Goal: Information Seeking & Learning: Learn about a topic

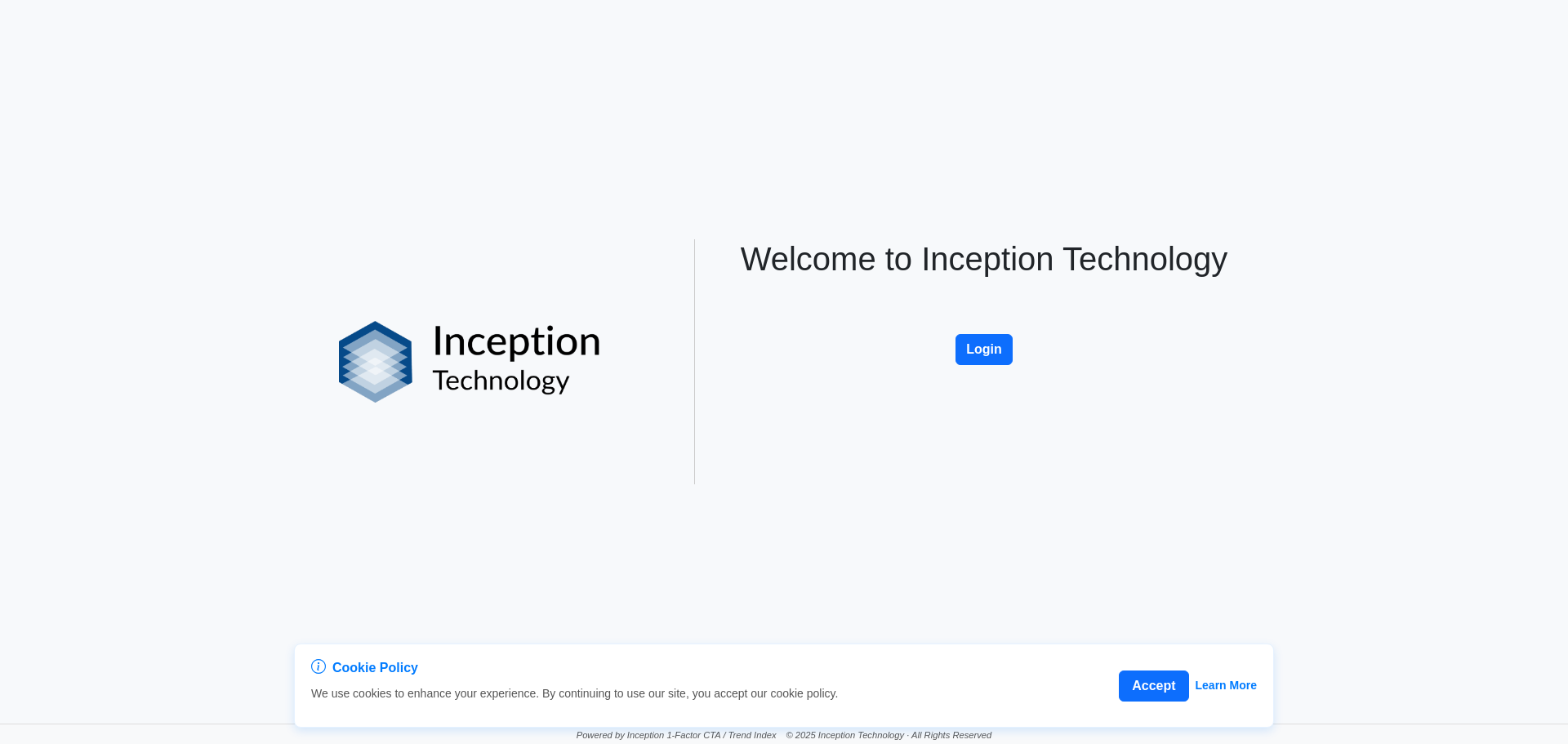
click at [981, 326] on link "Login" at bounding box center [984, 324] width 57 height 14
click at [978, 341] on button "Login" at bounding box center [984, 349] width 57 height 31
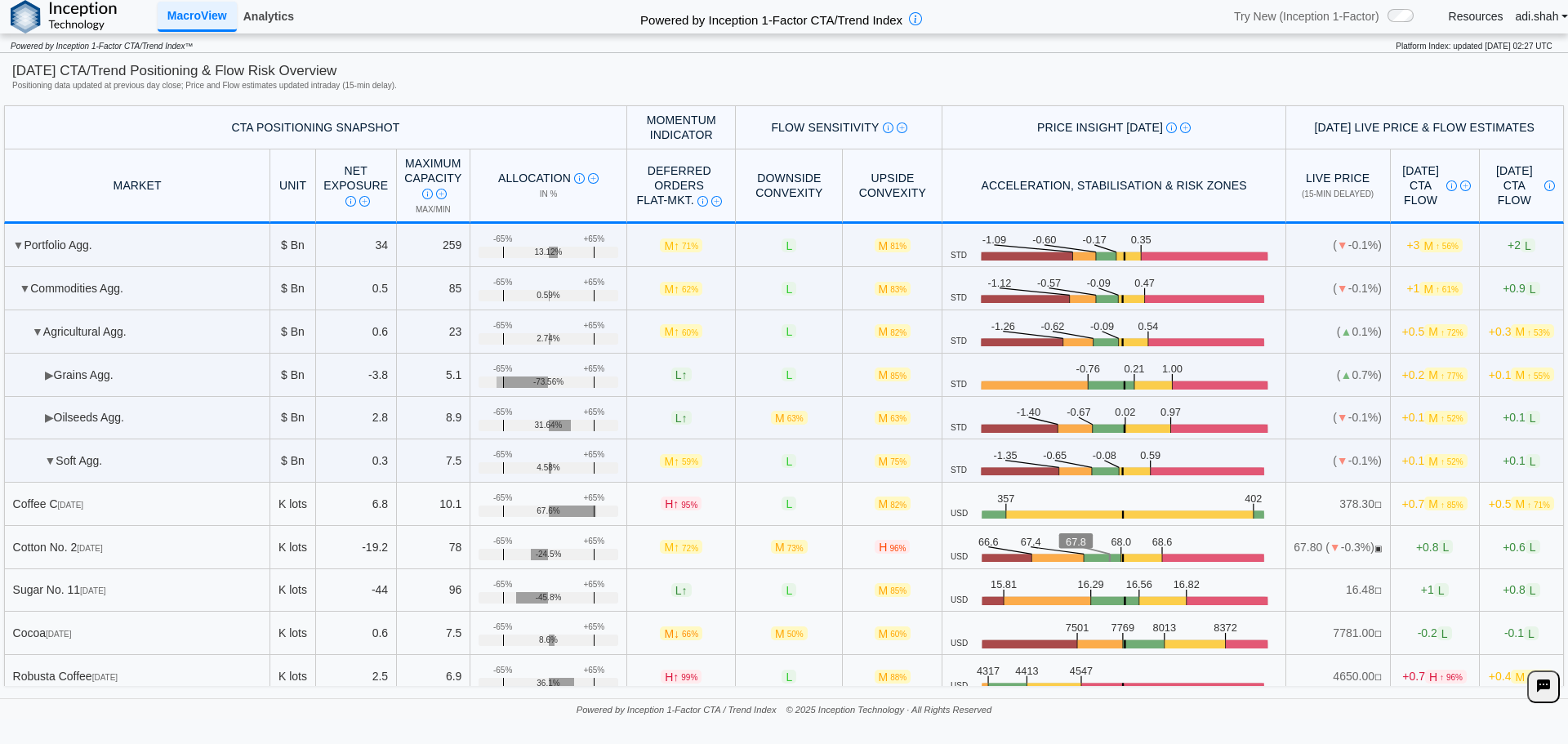
click at [264, 12] on link "Analytics" at bounding box center [268, 16] width 64 height 28
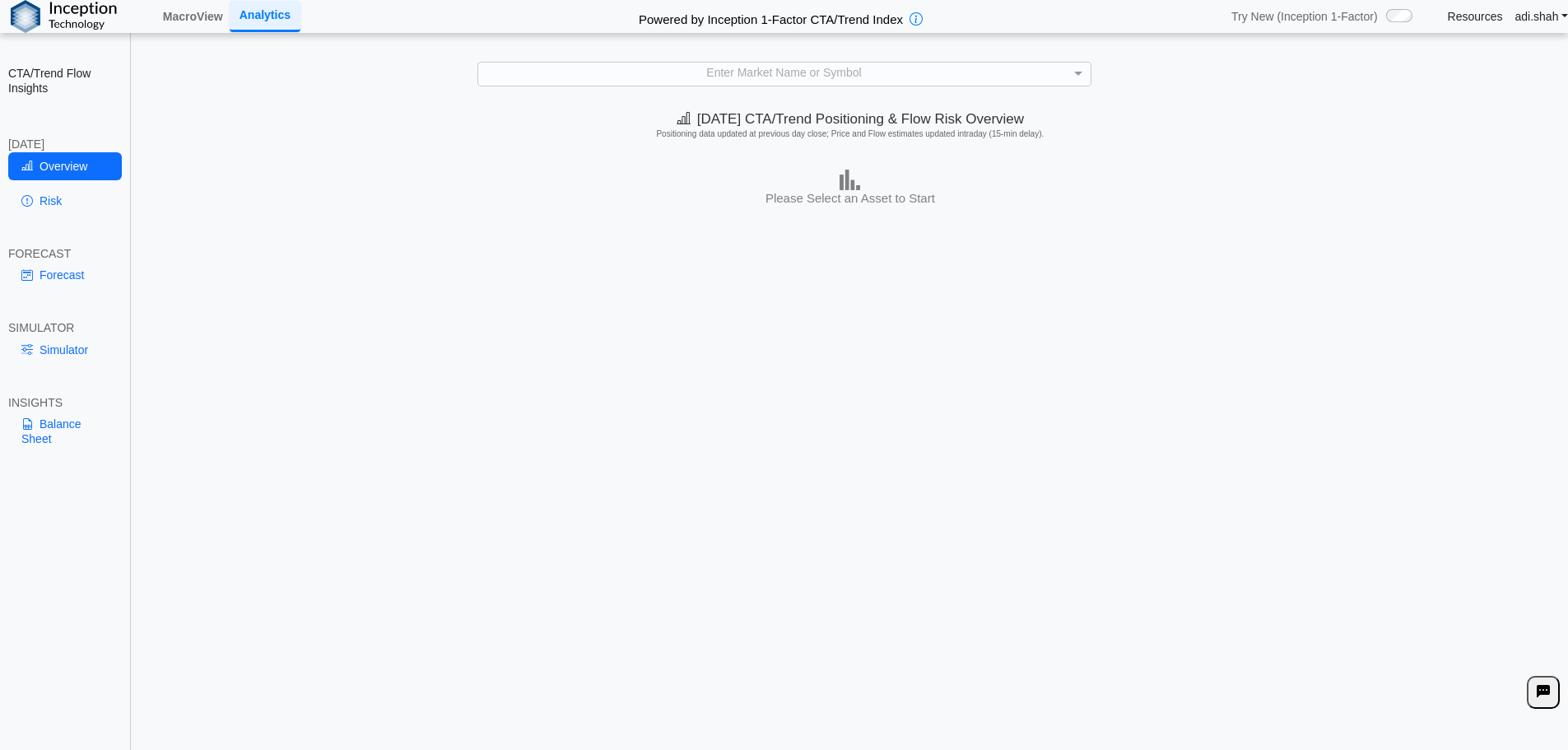
click at [56, 208] on link "Risk" at bounding box center [65, 201] width 114 height 28
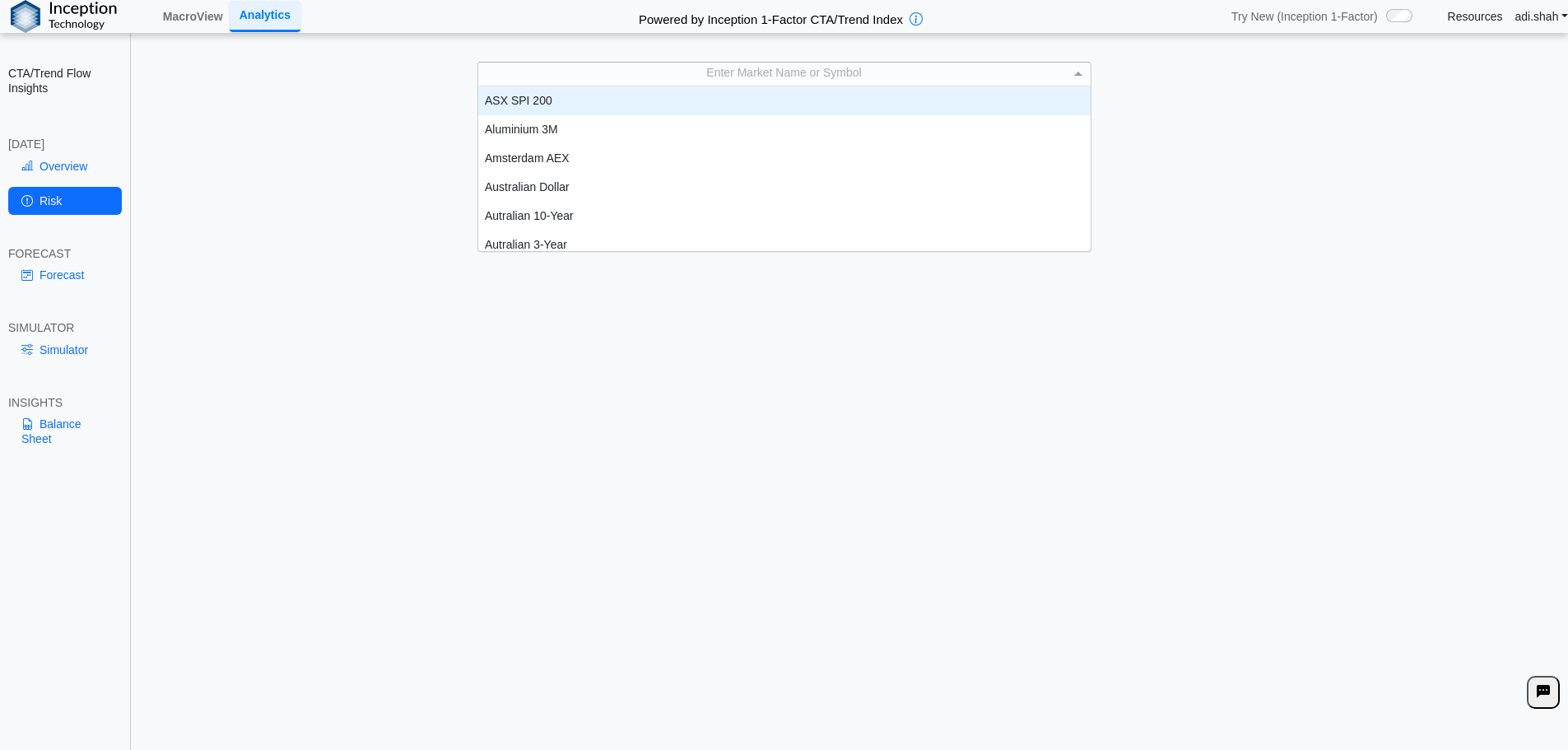
click at [653, 74] on div "Enter Market Name or Symbol" at bounding box center [784, 73] width 612 height 22
type input "**"
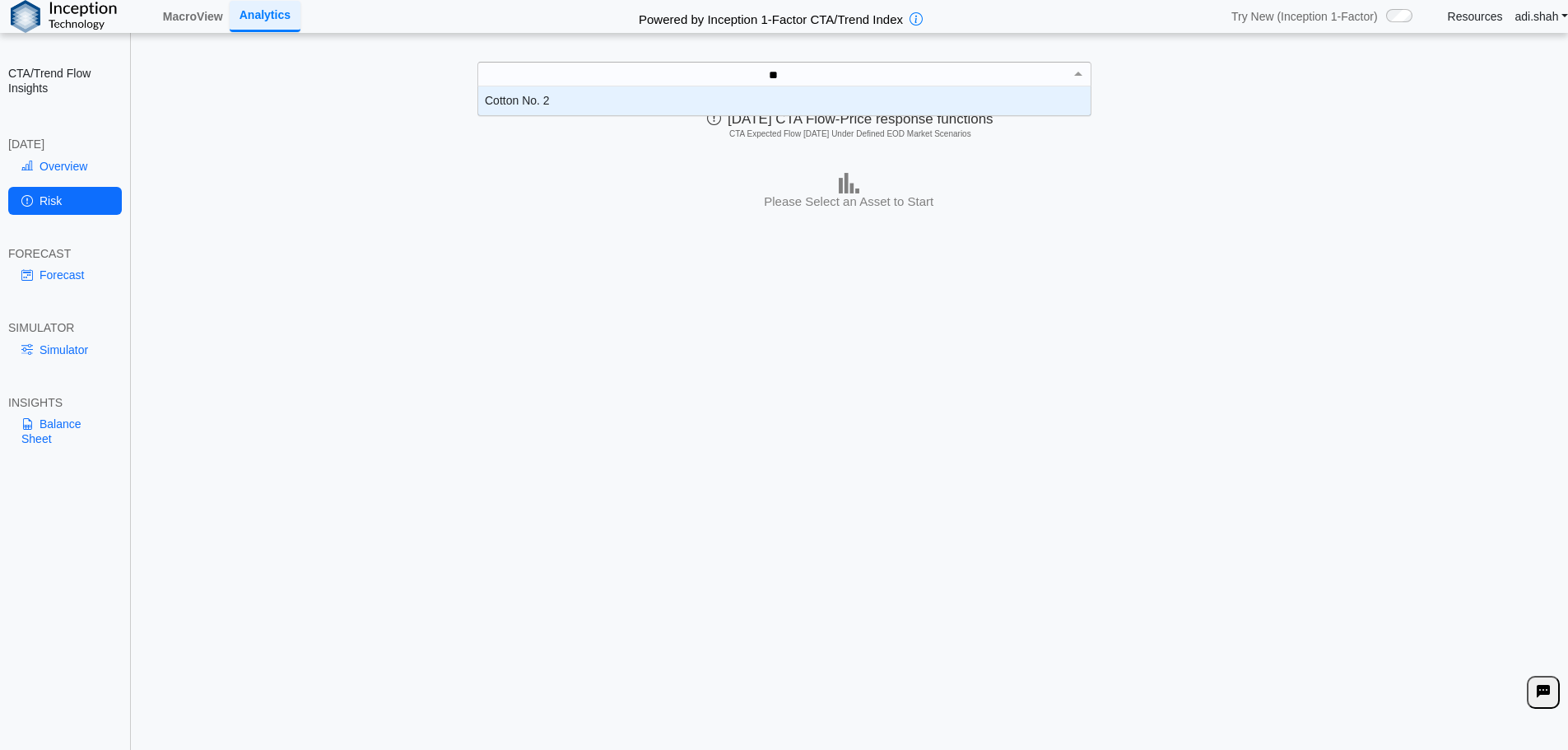
scroll to position [16, 600]
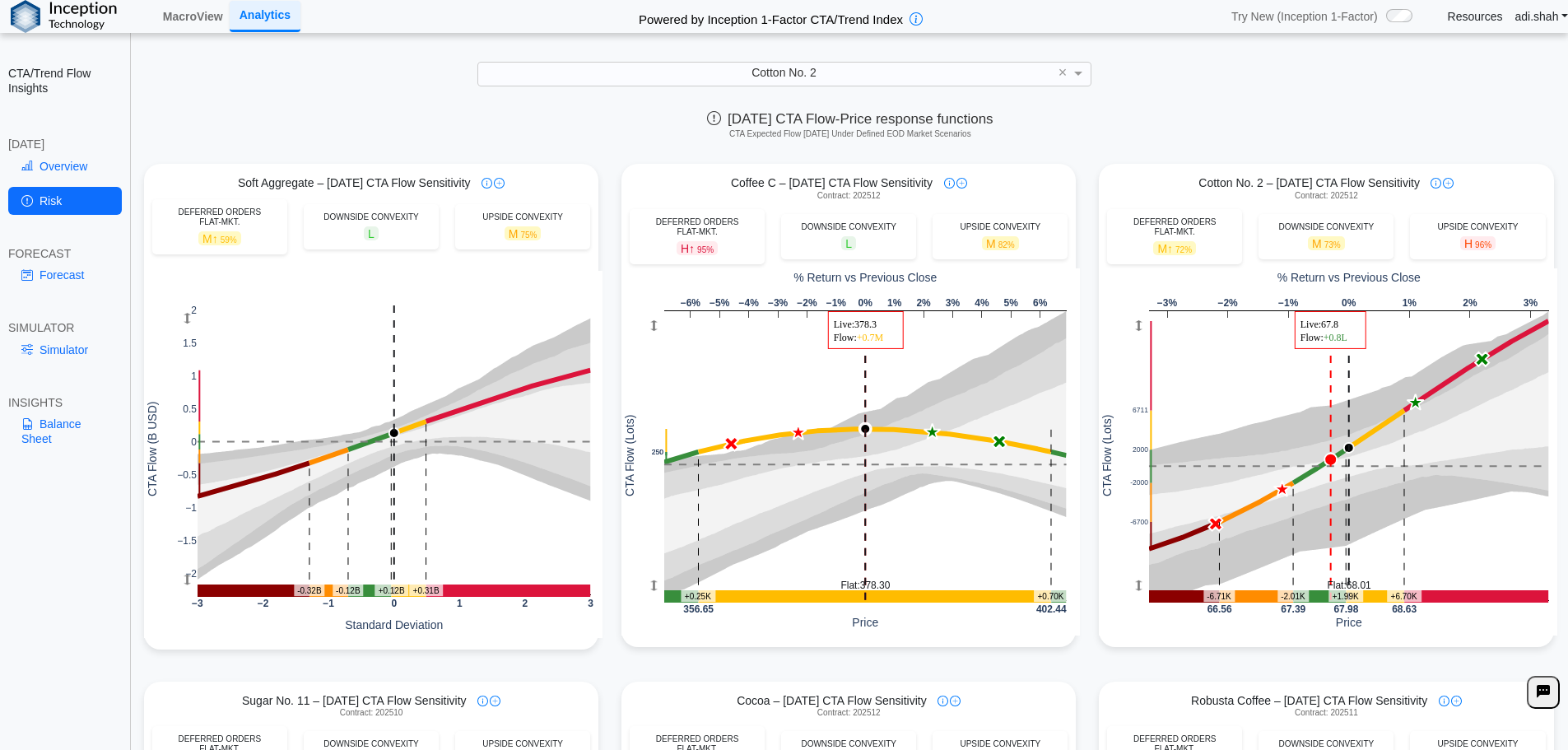
click at [1176, 126] on div "Today's CTA Flow-Price response functions CTA Expected Flow Today Under Defined…" at bounding box center [850, 127] width 1436 height 50
click at [481, 79] on div "Cotton No. 2" at bounding box center [784, 73] width 612 height 22
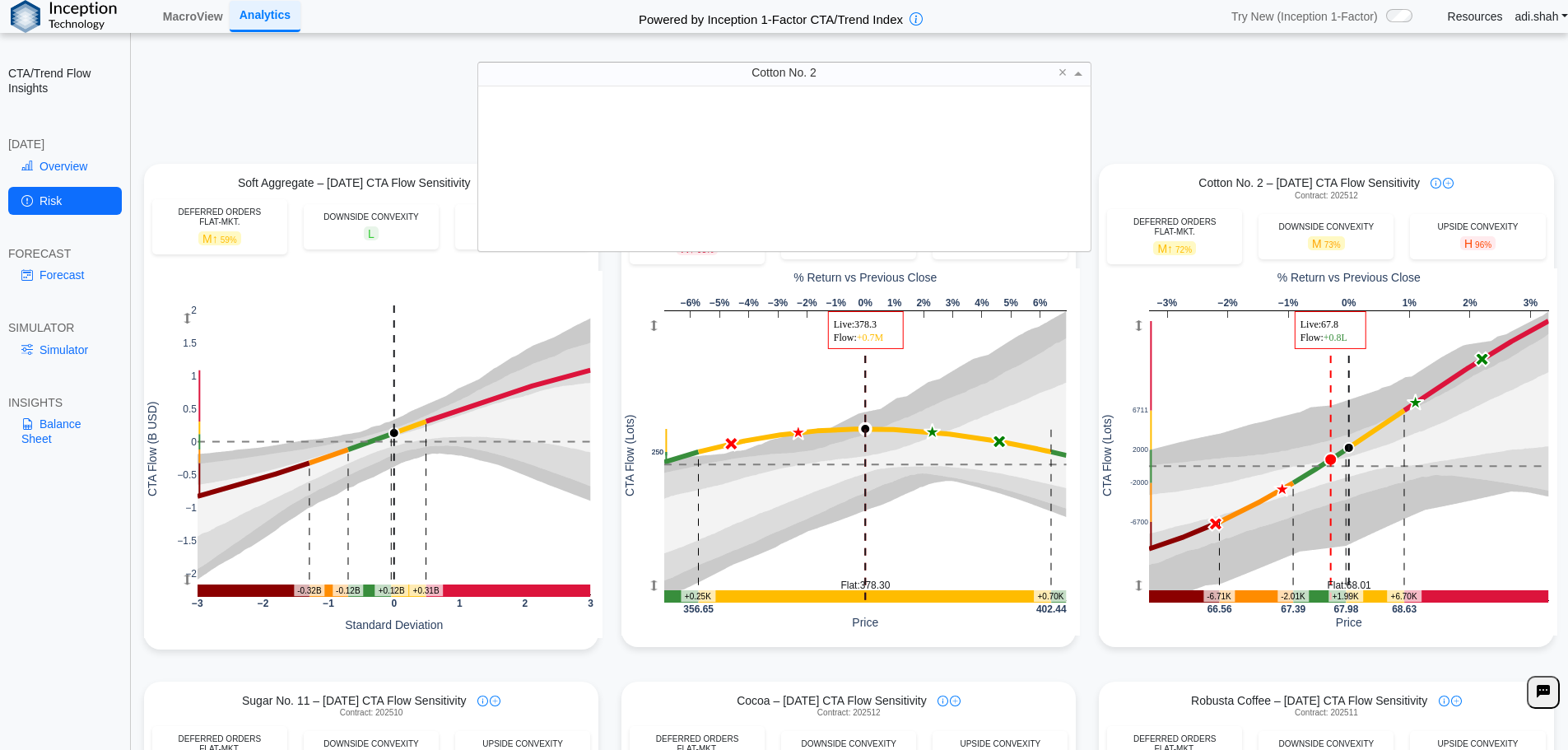
scroll to position [152, 600]
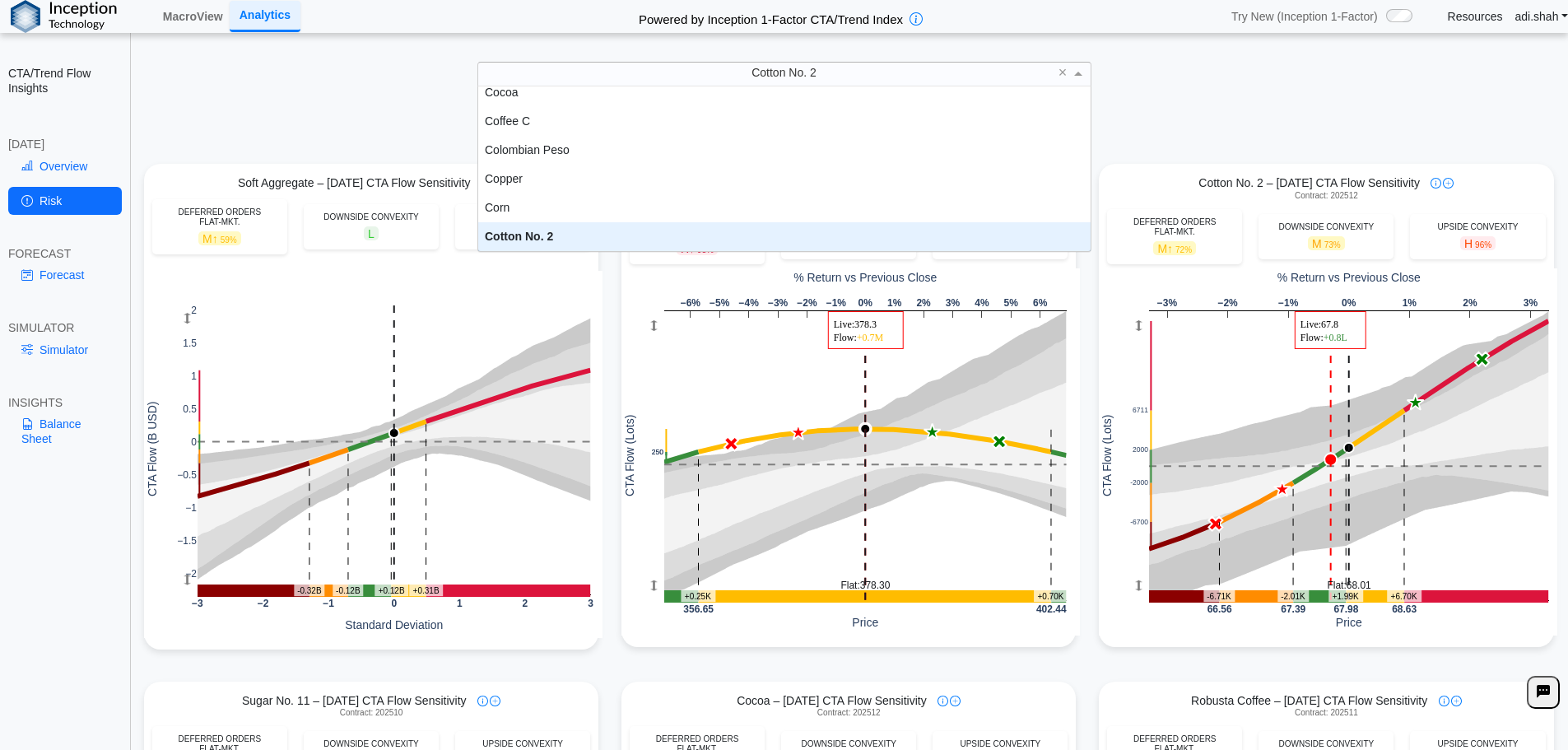
click at [259, 85] on div "Cotton No. 2 × Chinese Yuan Off. Cocoa Coffee C Colombian Peso Copper Corn Cott…" at bounding box center [783, 73] width 1535 height 24
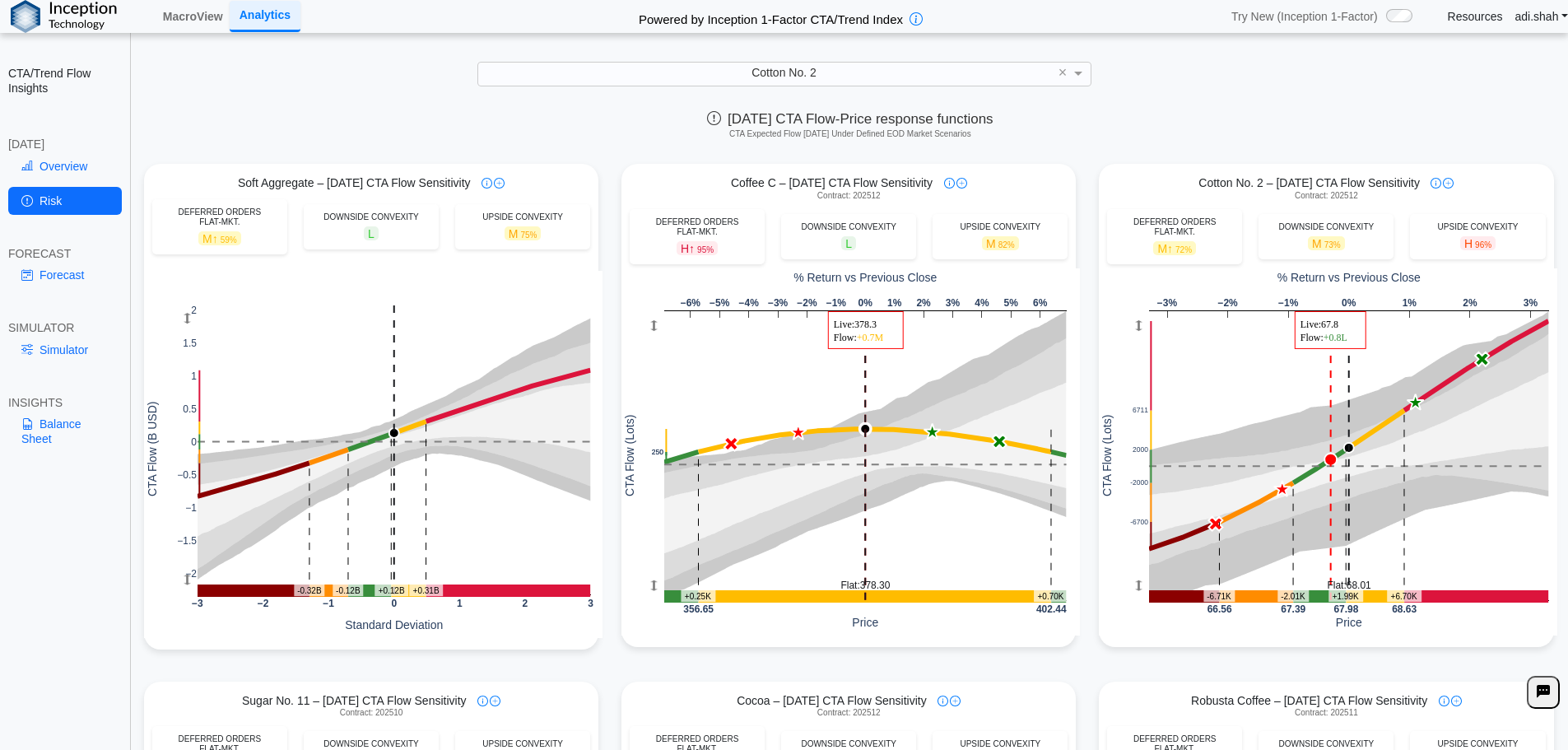
click at [67, 413] on link "Balance Sheet" at bounding box center [65, 431] width 114 height 43
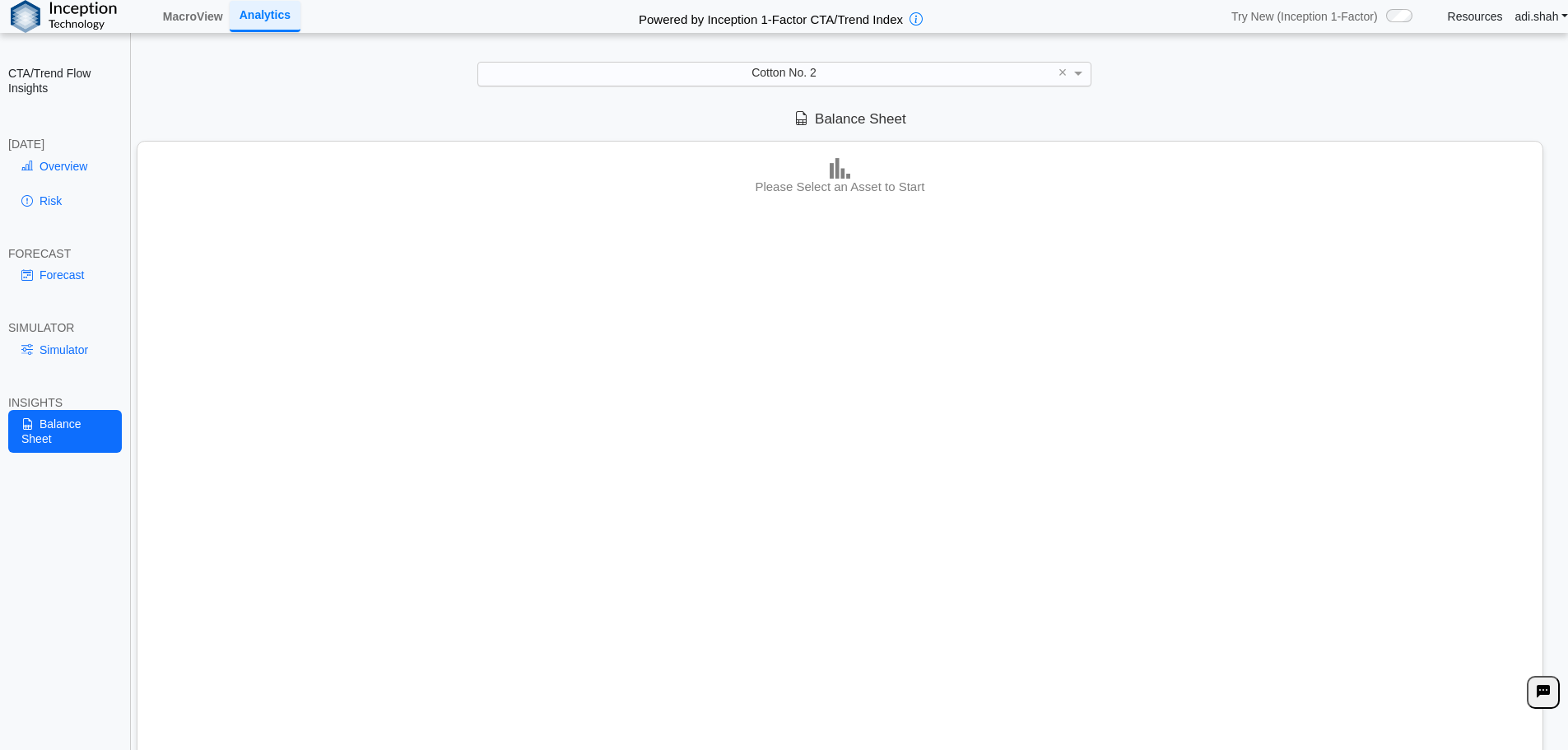
click at [888, 63] on div "Cotton No. 2" at bounding box center [784, 73] width 612 height 22
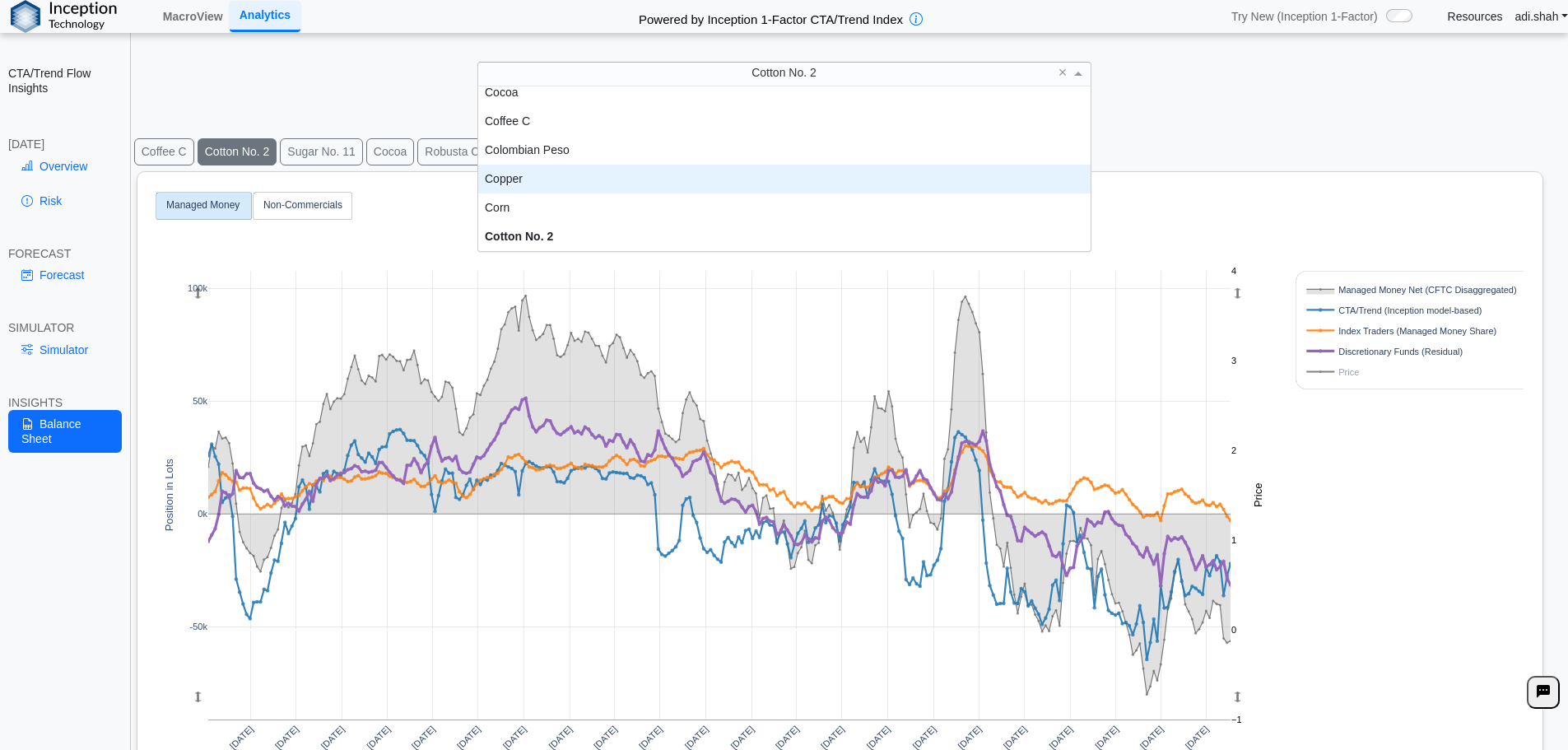
scroll to position [613, 0]
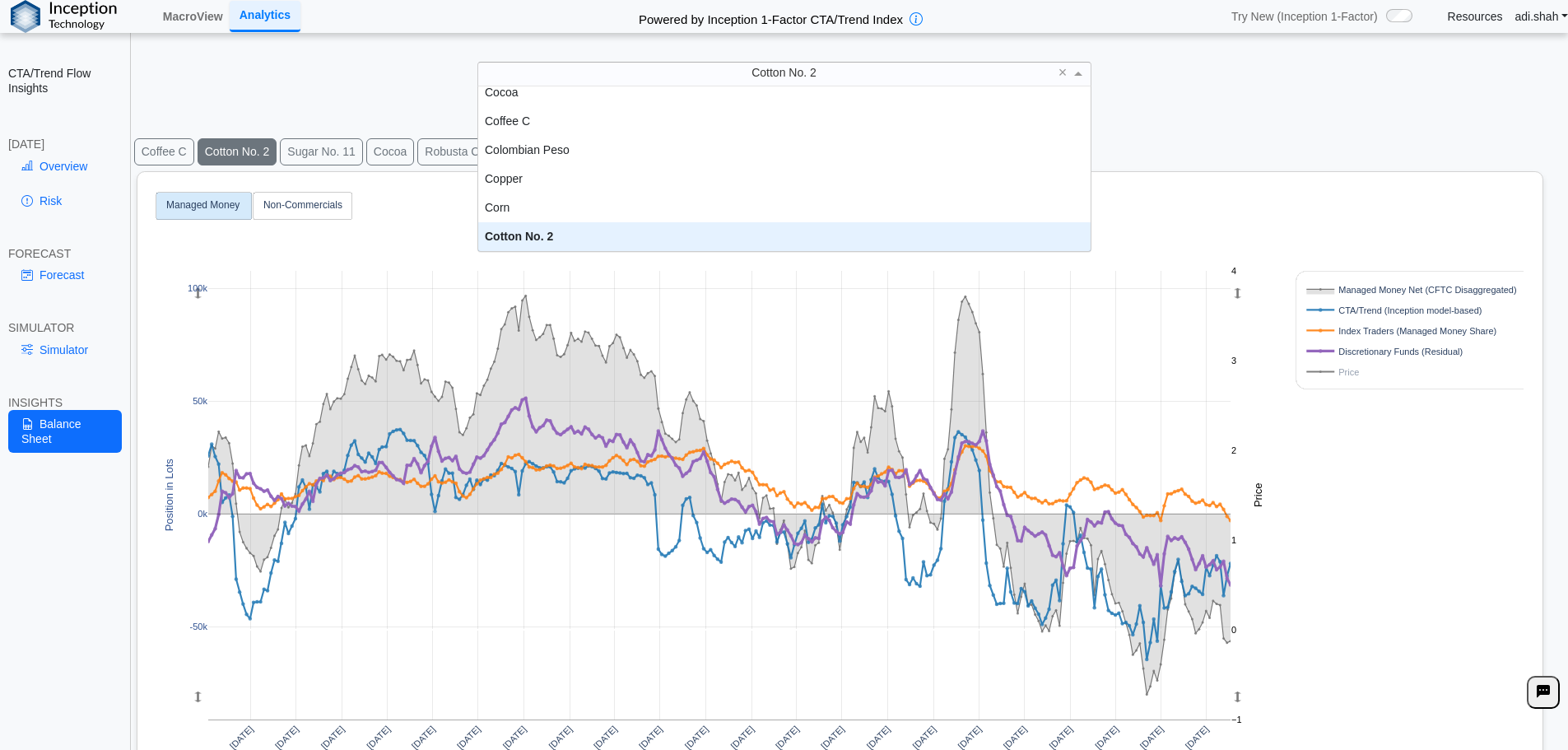
click at [1363, 450] on div "Apr 2020 Jul 2020 Oct 2020 Jan 2021 Apr 2021 Jul 2021 Oct 2021 Jan 2022 Apr 202…" at bounding box center [834, 528] width 1378 height 712
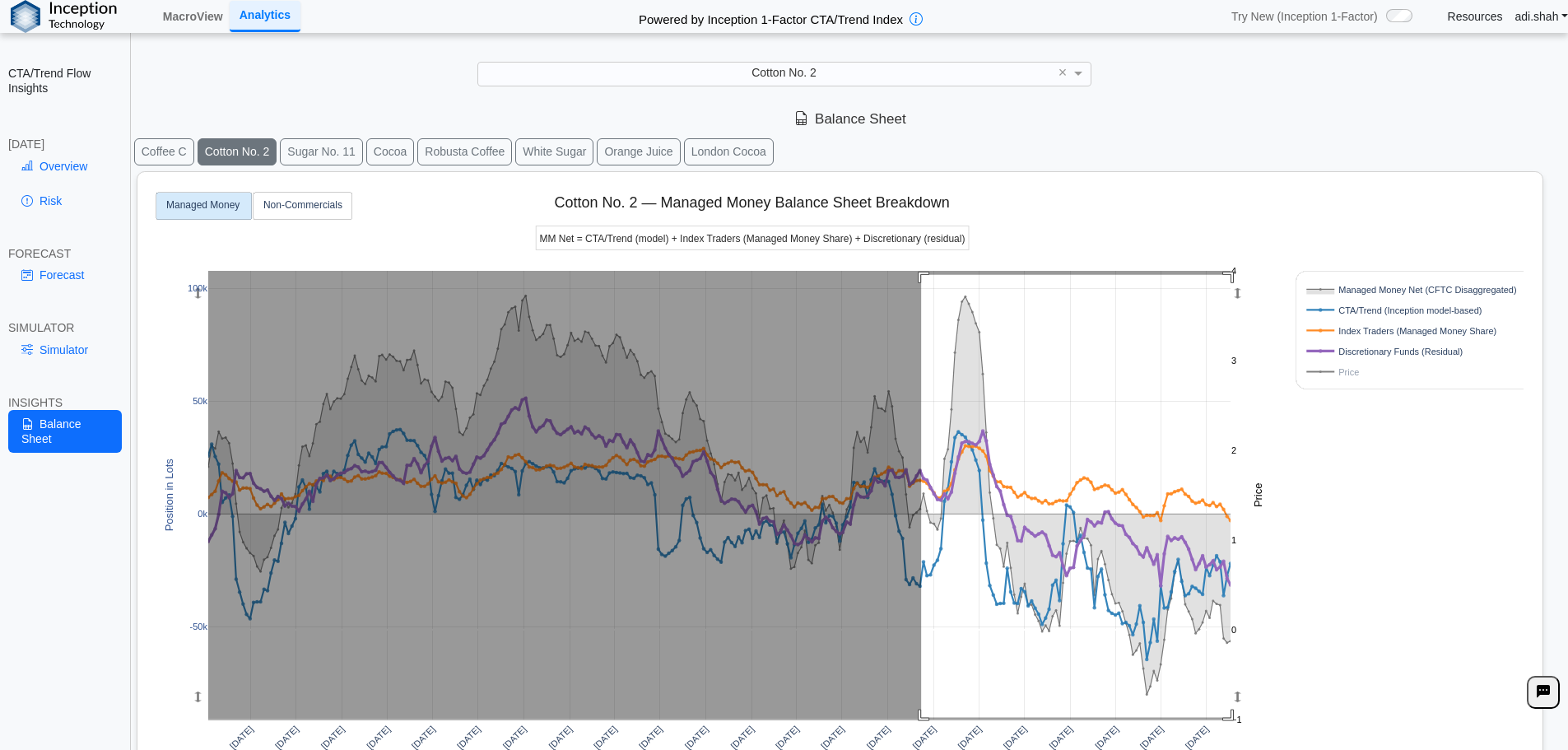
drag, startPoint x: 921, startPoint y: 275, endPoint x: 1260, endPoint y: 717, distance: 557.0
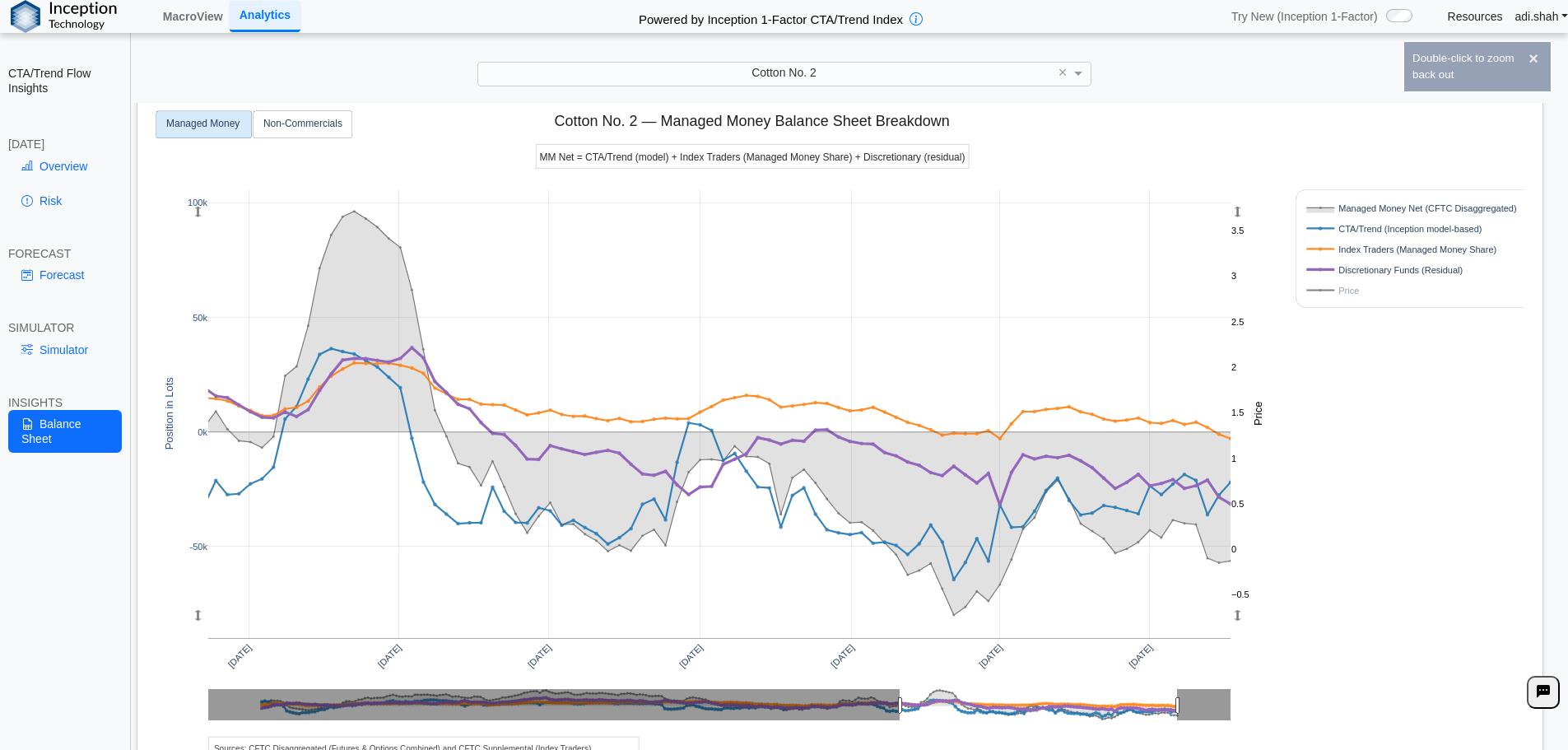
scroll to position [82, 0]
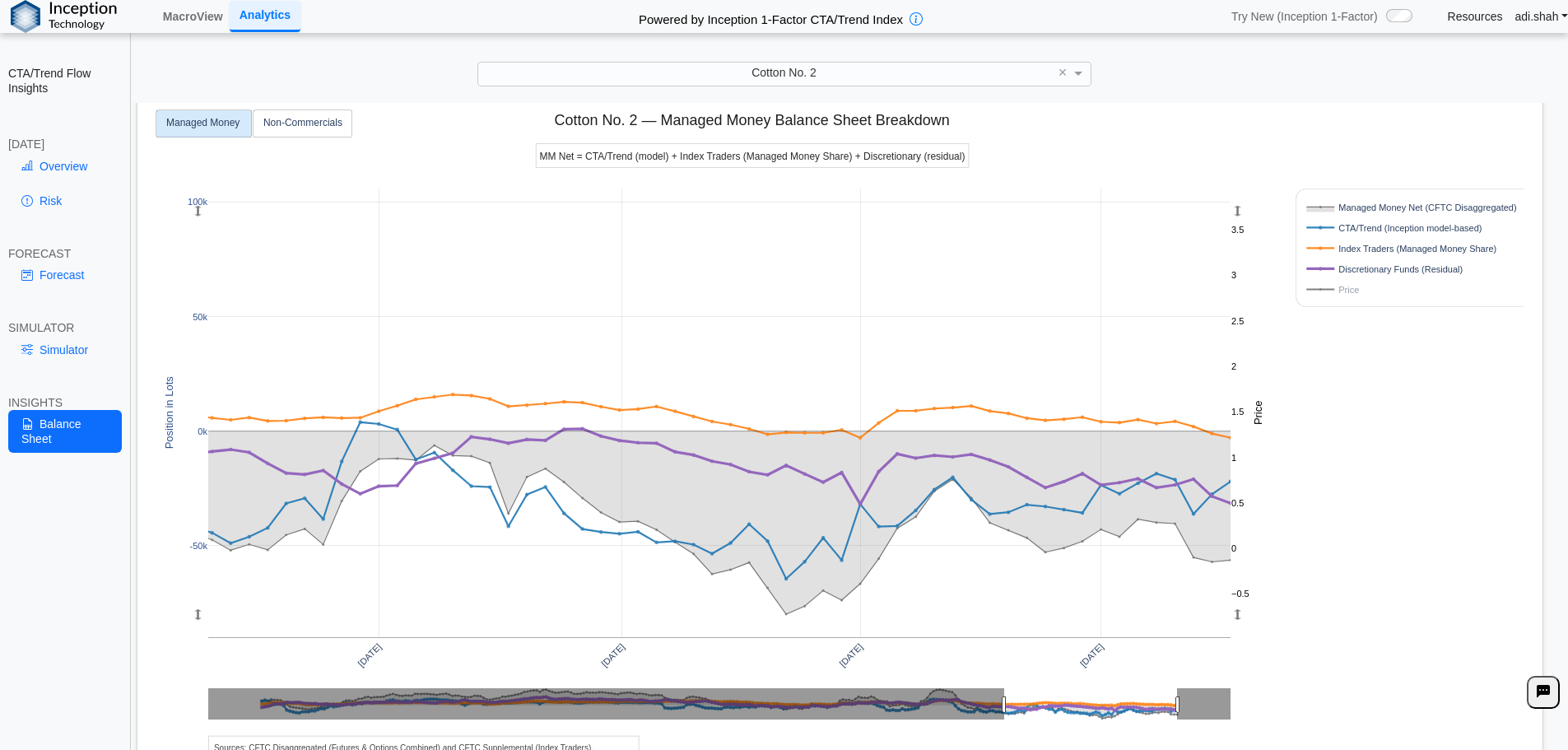
drag, startPoint x: 899, startPoint y: 701, endPoint x: 1004, endPoint y: 695, distance: 105.2
click at [1303, 649] on div "Oct 2024 Jan 2025 Apr 2025 Jul 2025 -50k 0k 50k 100k 0 1 2 3 −0.5 0.5 1.5 2.5 3…" at bounding box center [834, 446] width 1378 height 712
click at [210, 167] on div "Oct 2024 Jan 2025 Apr 2025 Jul 2025 -50k 0k 50k 100k 0 1 2 3 −0.5 0.5 1.5 2.5 3…" at bounding box center [834, 446] width 1378 height 712
click at [88, 170] on link "Overview" at bounding box center [65, 166] width 114 height 28
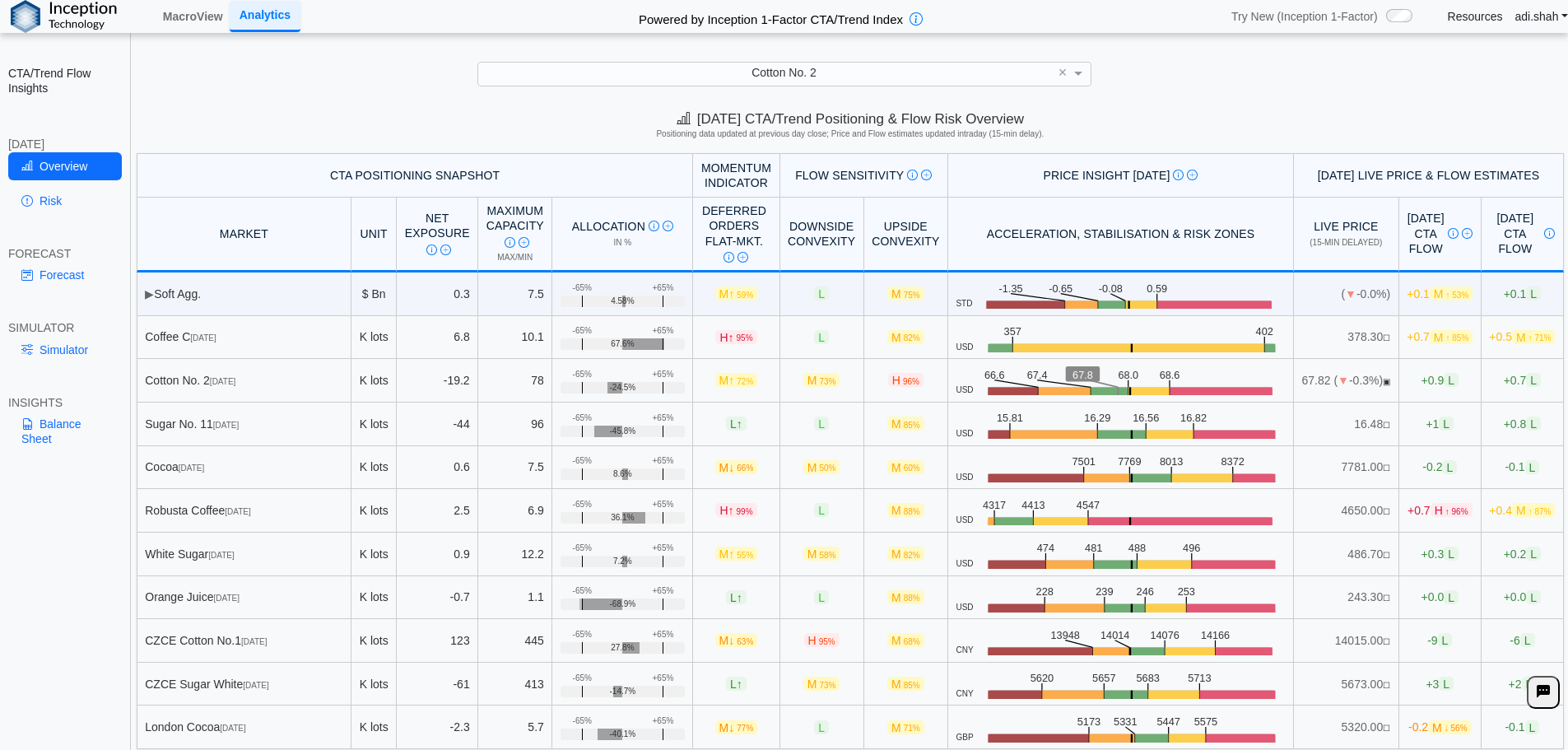
click at [535, 91] on div "**********" at bounding box center [784, 388] width 1568 height 776
click at [404, 381] on td "-19.2" at bounding box center [437, 380] width 81 height 44
drag, startPoint x: 404, startPoint y: 381, endPoint x: 483, endPoint y: 379, distance: 79.0
click at [483, 379] on tr "Cotton No. 2 Dec 25 K lots -19.2 78 +65% -65% -24.5% M ↑ 72% M 73% H 96% USD .z…" at bounding box center [850, 380] width 1427 height 44
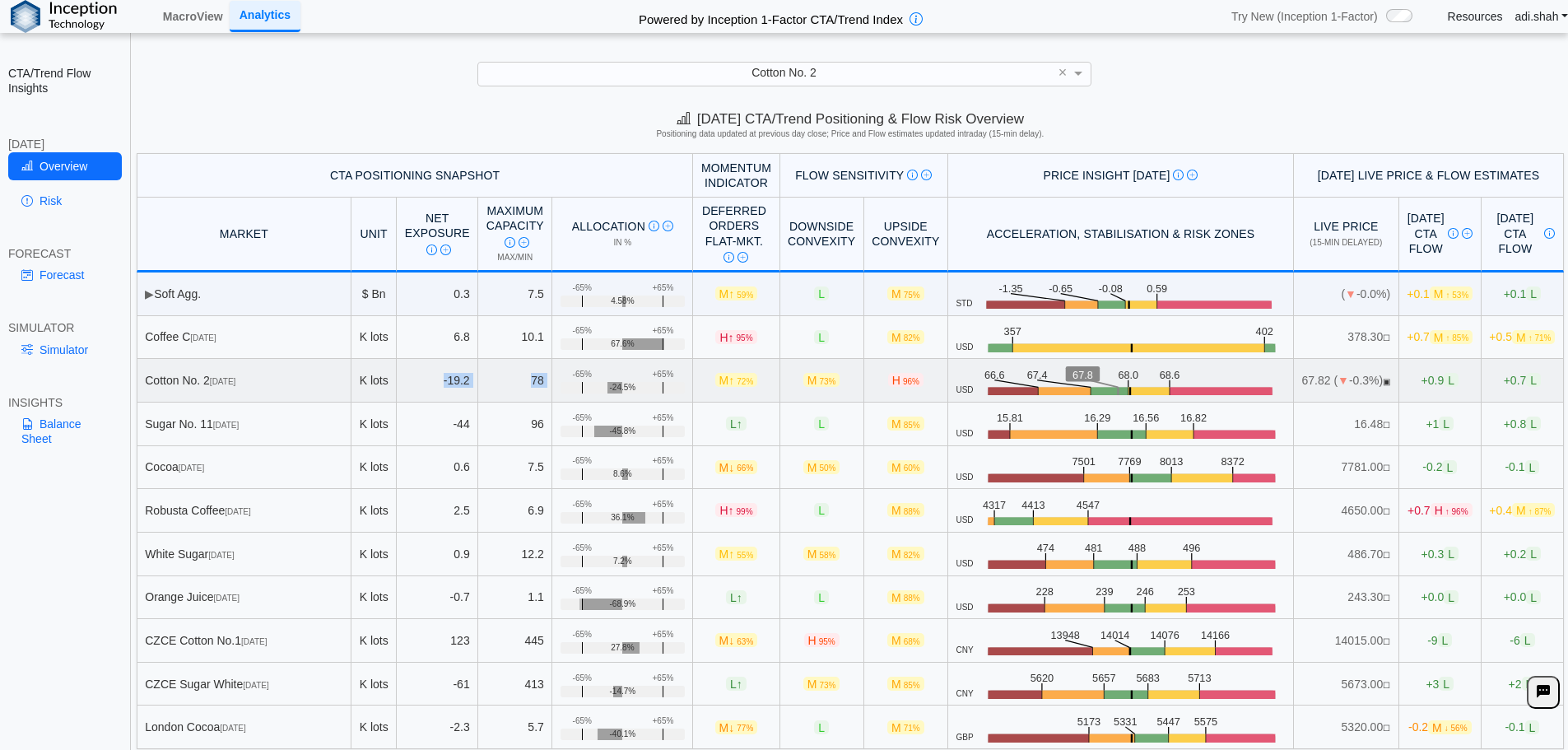
click at [483, 379] on td "78" at bounding box center [515, 380] width 74 height 44
drag, startPoint x: 483, startPoint y: 379, endPoint x: 420, endPoint y: 379, distance: 63.0
click at [420, 379] on tr "Cotton No. 2 Dec 25 K lots -19.2 78 +65% -65% -24.5% M ↑ 72% M 73% H 96% USD .z…" at bounding box center [850, 380] width 1427 height 44
click at [420, 379] on td "-19.2" at bounding box center [437, 380] width 81 height 44
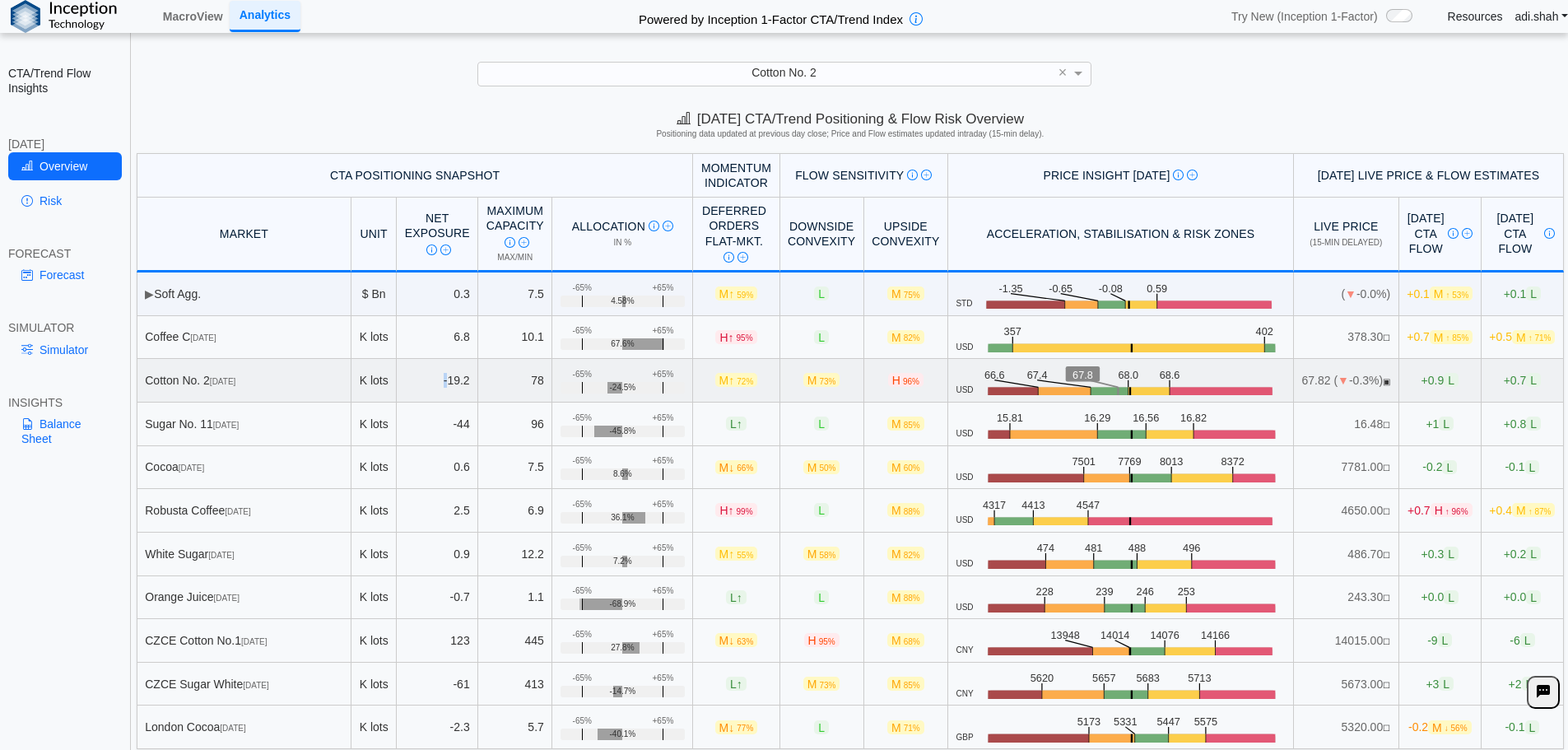
click at [420, 379] on td "-19.2" at bounding box center [437, 380] width 81 height 44
drag, startPoint x: 420, startPoint y: 379, endPoint x: 499, endPoint y: 376, distance: 79.1
click at [499, 376] on tr "Cotton No. 2 Dec 25 K lots -19.2 78 +65% -65% -24.5% M ↑ 72% M 73% H 96% USD .z…" at bounding box center [850, 380] width 1427 height 44
click at [499, 375] on td "78" at bounding box center [515, 380] width 74 height 44
click at [489, 125] on div "Today's CTA/Trend Positioning & Flow Risk Overview Positioning data updated at …" at bounding box center [850, 127] width 1436 height 50
